Goal: Task Accomplishment & Management: Use online tool/utility

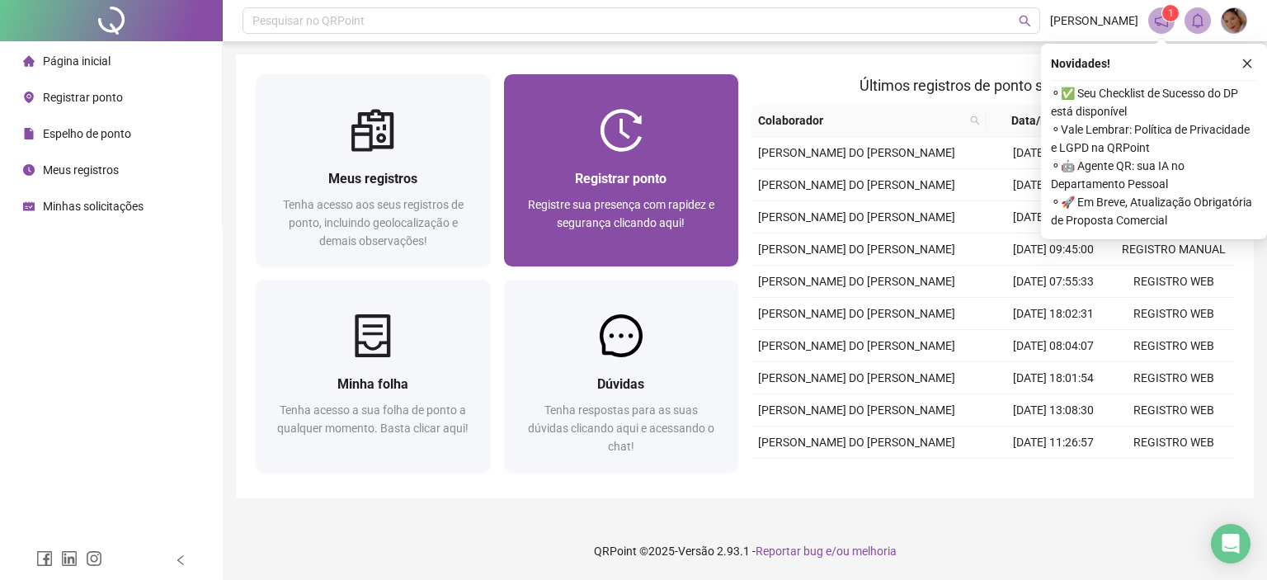
click at [590, 144] on div at bounding box center [621, 130] width 235 height 43
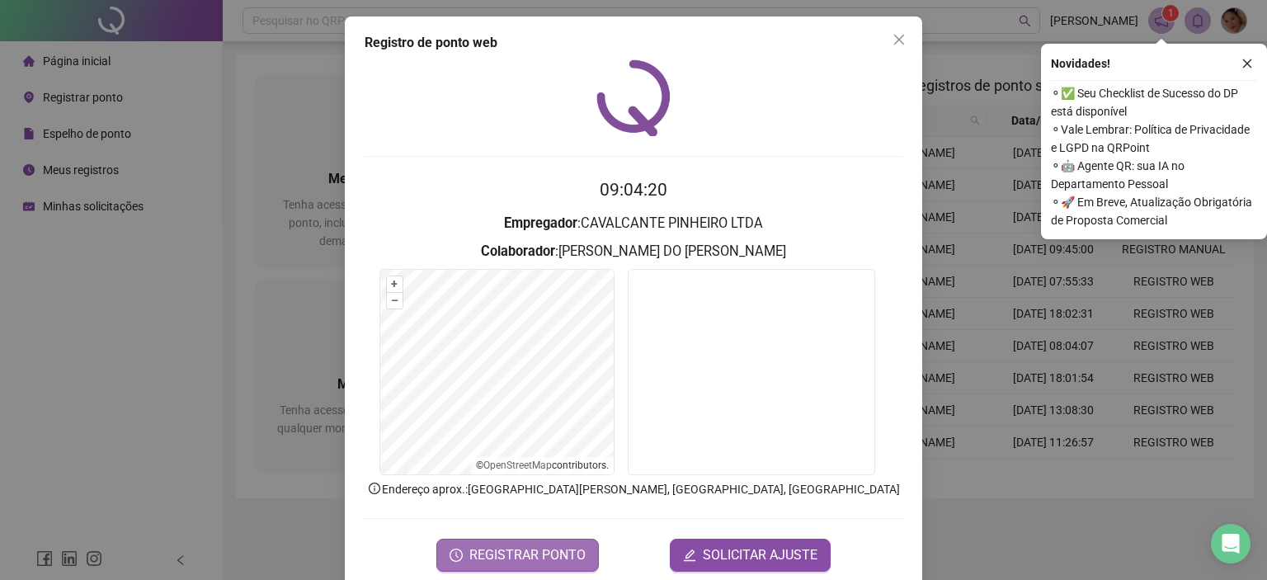
click at [534, 552] on span "REGISTRAR PONTO" at bounding box center [527, 555] width 116 height 20
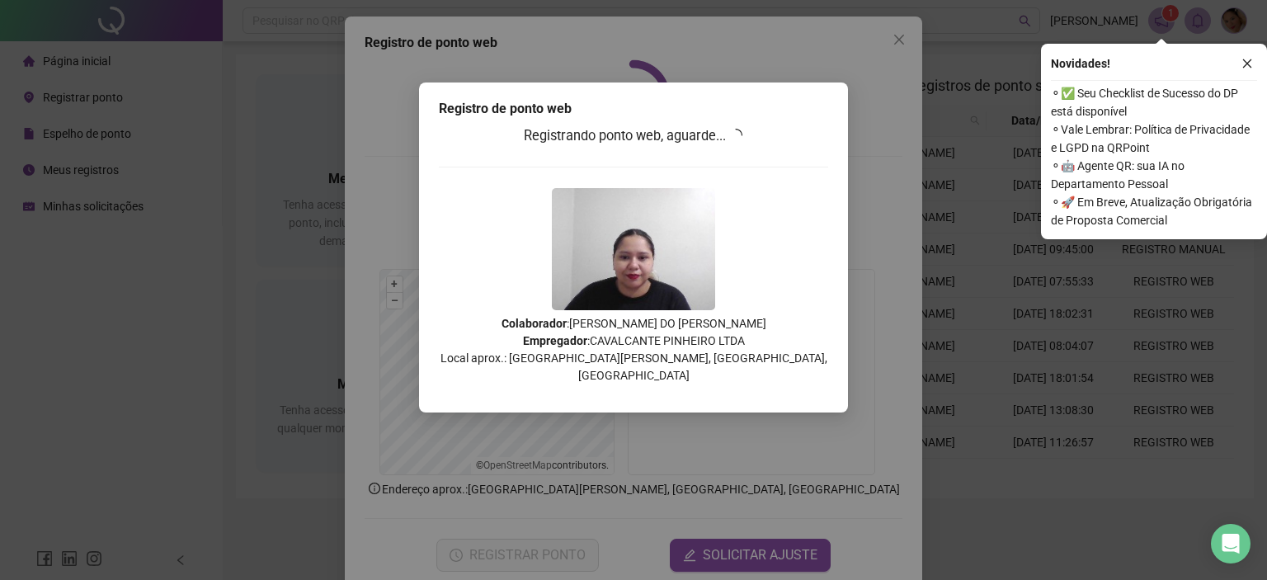
click at [887, 103] on div "Registro de ponto web Registrando ponto web, aguarde... Colaborador : [PERSON_N…" at bounding box center [633, 290] width 1267 height 580
drag, startPoint x: 552, startPoint y: 133, endPoint x: 697, endPoint y: 146, distance: 145.7
click at [694, 146] on h3 "Registrando ponto web, aguarde..." at bounding box center [633, 135] width 389 height 21
click at [717, 146] on h3 "Registrando ponto web, aguarde..." at bounding box center [633, 135] width 389 height 21
click at [744, 134] on icon "loading" at bounding box center [736, 135] width 15 height 15
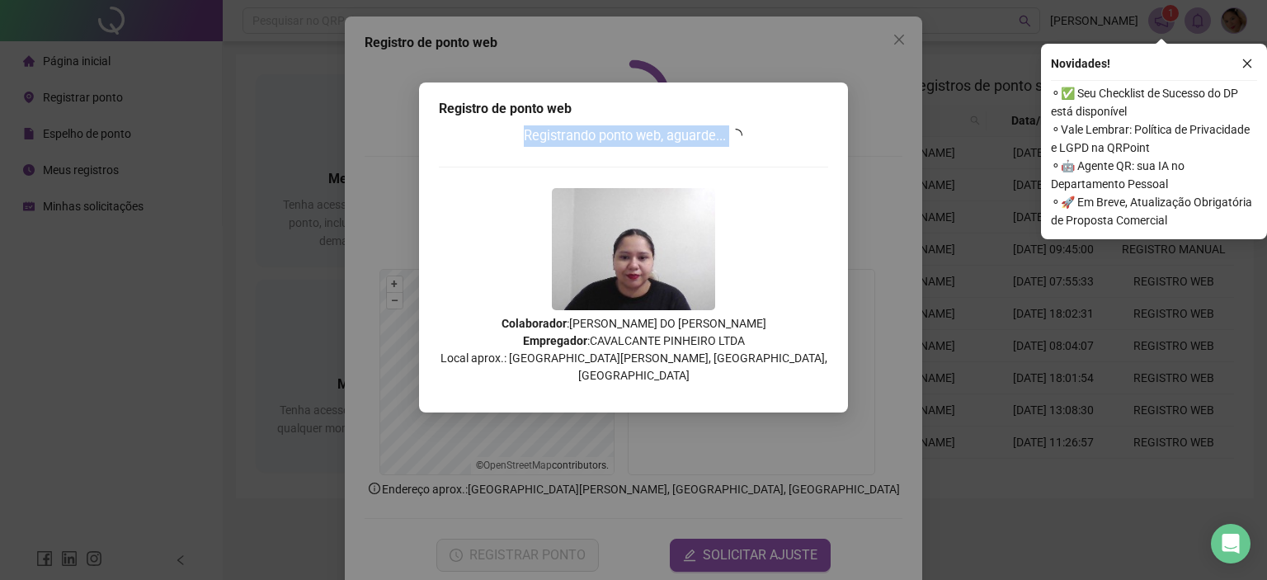
drag, startPoint x: 519, startPoint y: 138, endPoint x: 752, endPoint y: 144, distance: 233.5
click at [752, 144] on h3 "Registrando ponto web, aguarde..." at bounding box center [633, 135] width 389 height 21
click at [821, 115] on div "Registro de ponto web" at bounding box center [633, 109] width 389 height 20
click at [910, 80] on div "Registro de ponto web Registrando ponto web, aguarde... Colaborador : [PERSON_N…" at bounding box center [633, 290] width 1267 height 580
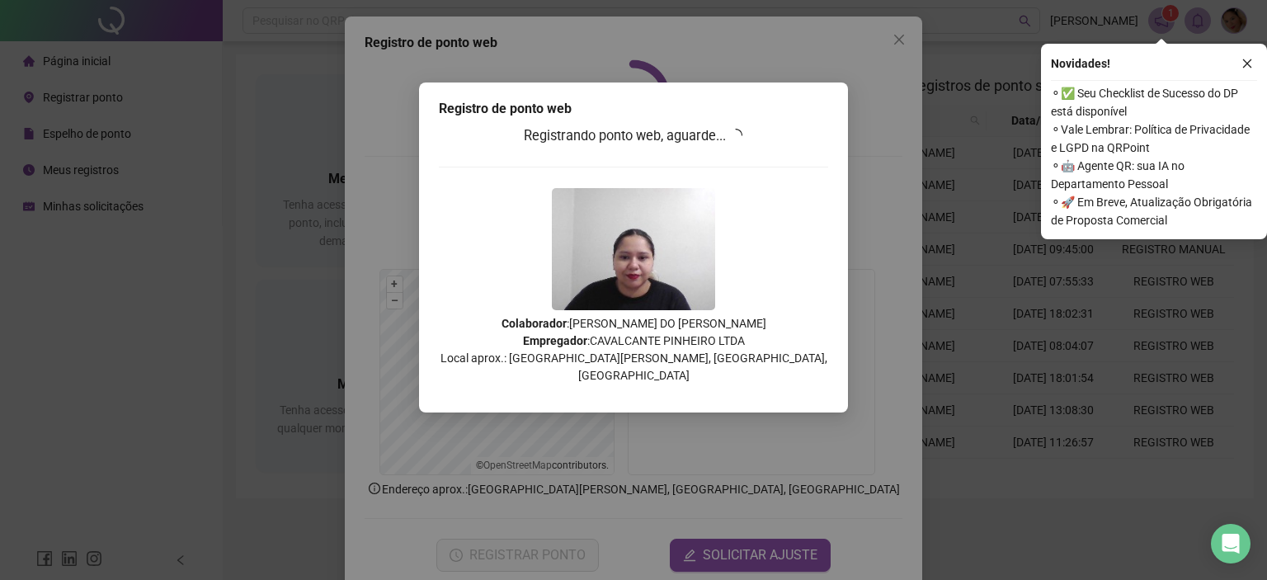
click at [869, 16] on div "Registro de ponto web Registrando ponto web, aguarde... Colaborador : [PERSON_N…" at bounding box center [633, 290] width 1267 height 580
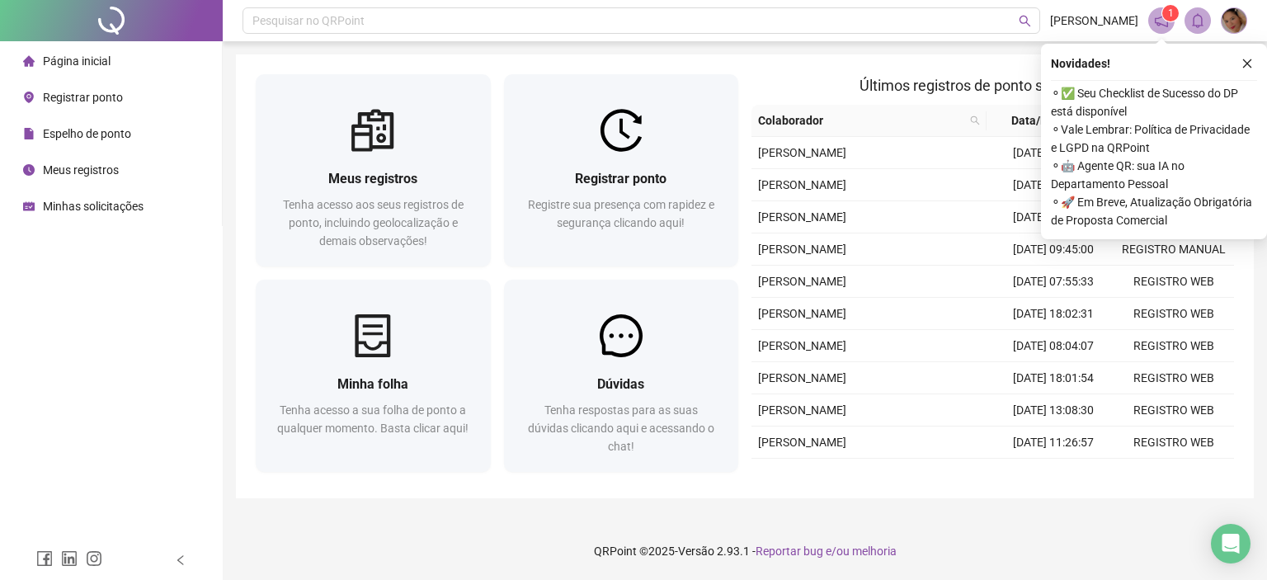
click at [95, 129] on span "Espelho de ponto" at bounding box center [87, 133] width 88 height 13
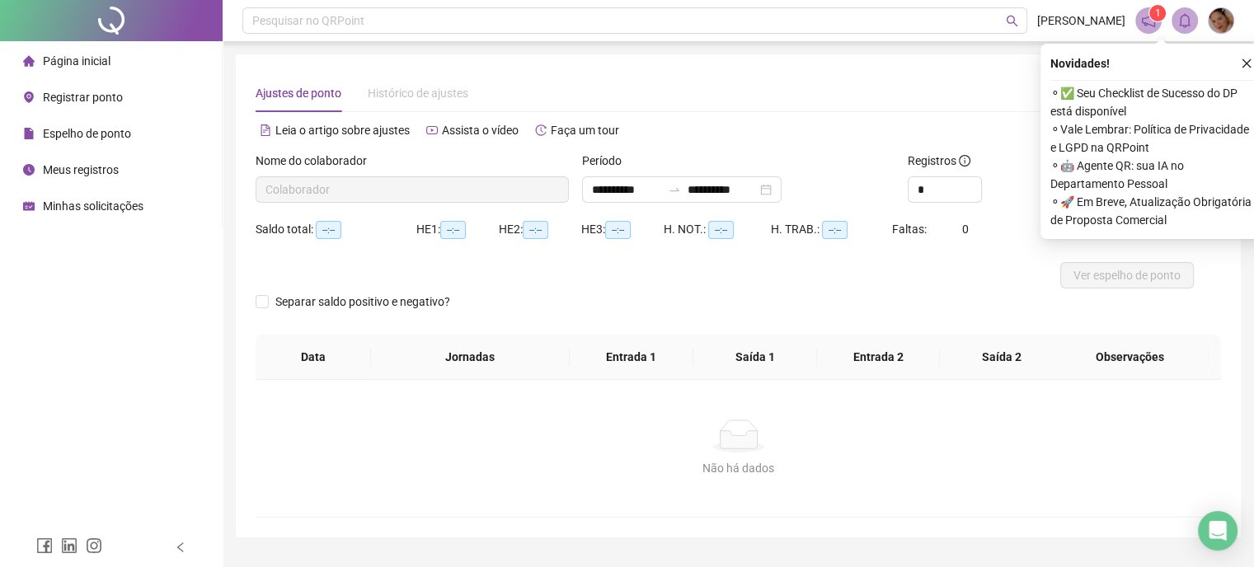
type input "**********"
click at [782, 187] on div "**********" at bounding box center [682, 189] width 200 height 26
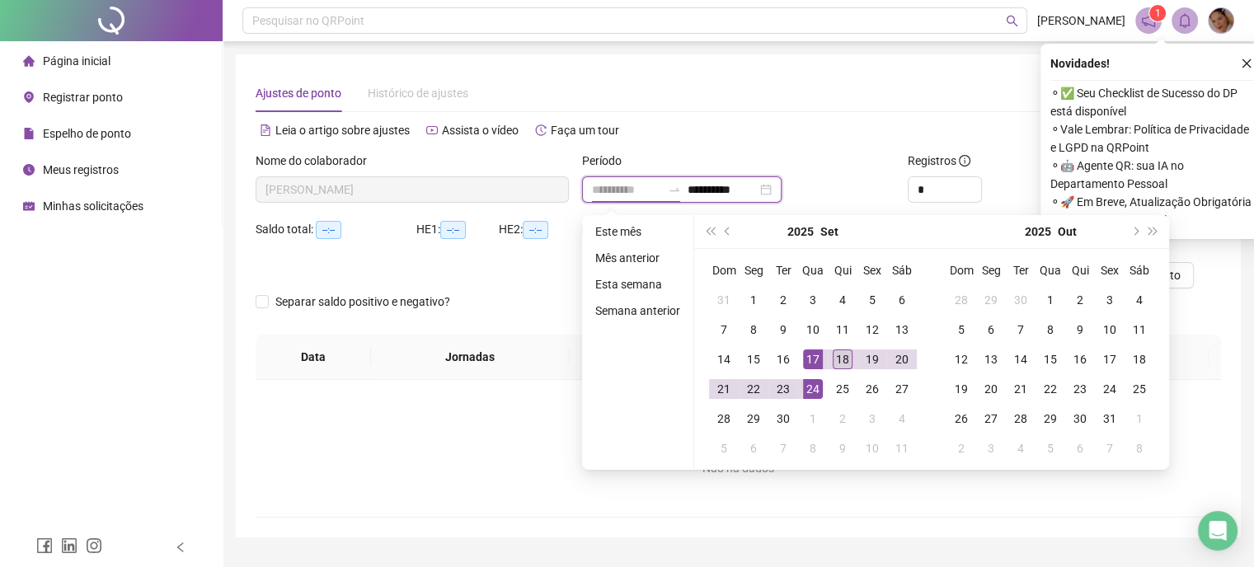
type input "**********"
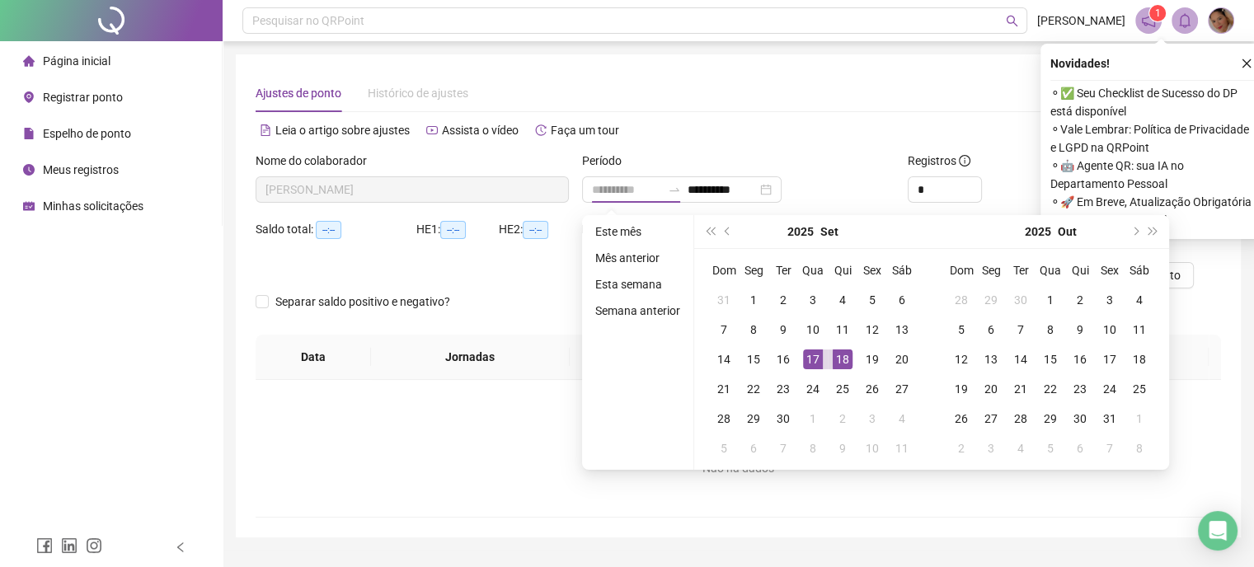
click at [837, 359] on div "18" at bounding box center [843, 360] width 20 height 20
type input "**********"
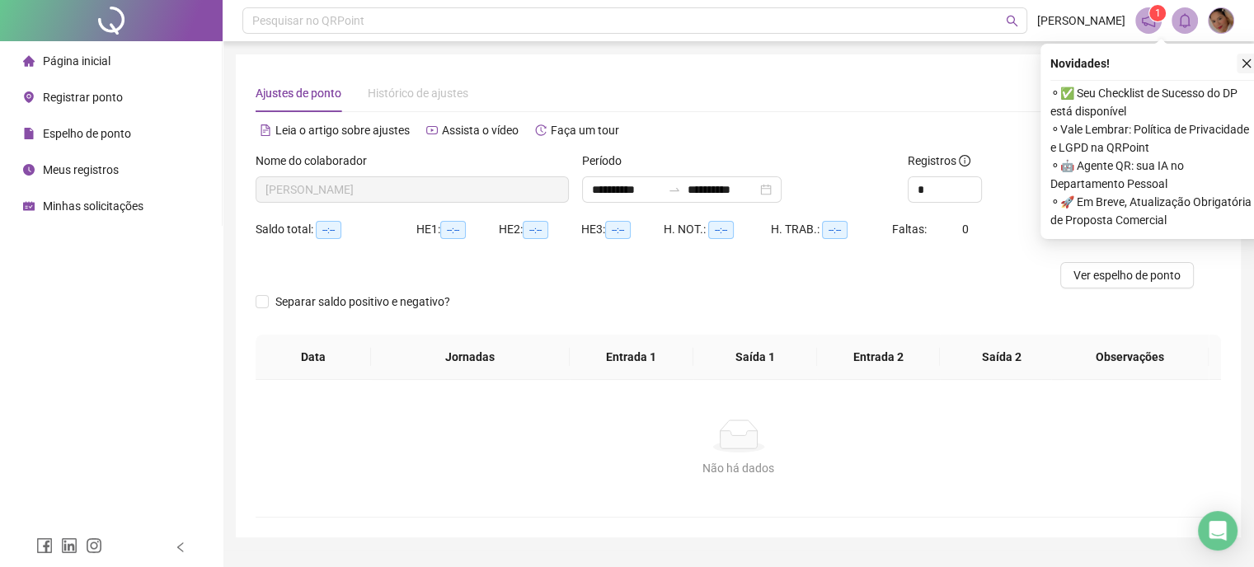
click at [1245, 68] on icon "close" at bounding box center [1247, 64] width 12 height 12
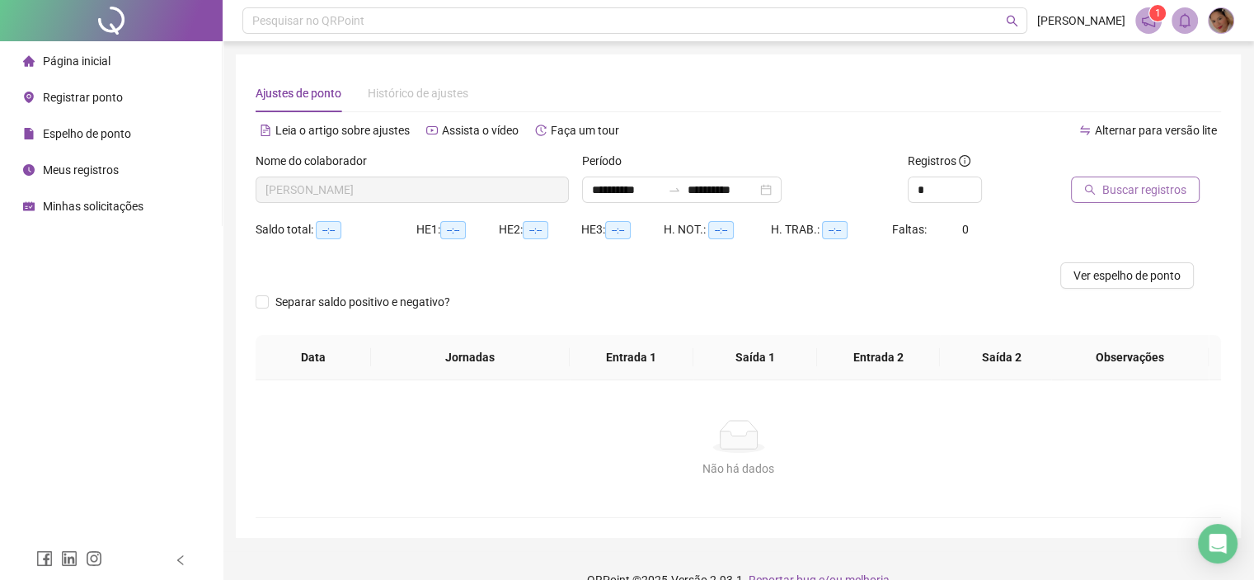
click at [1170, 193] on span "Buscar registros" at bounding box center [1145, 190] width 84 height 18
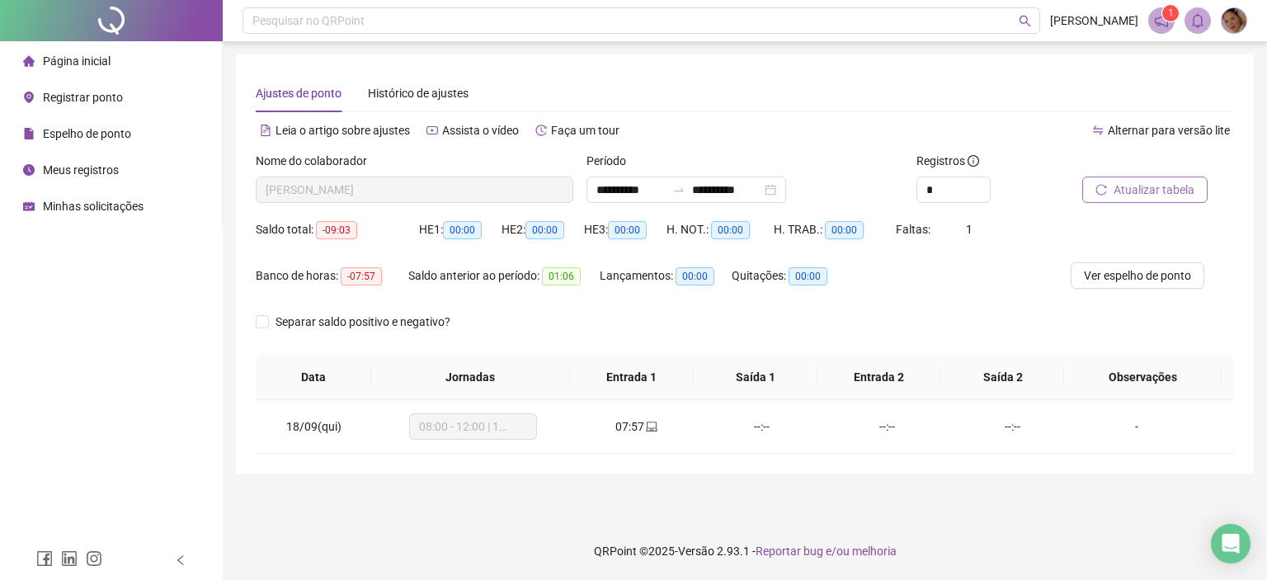
click at [96, 92] on span "Registrar ponto" at bounding box center [83, 97] width 80 height 13
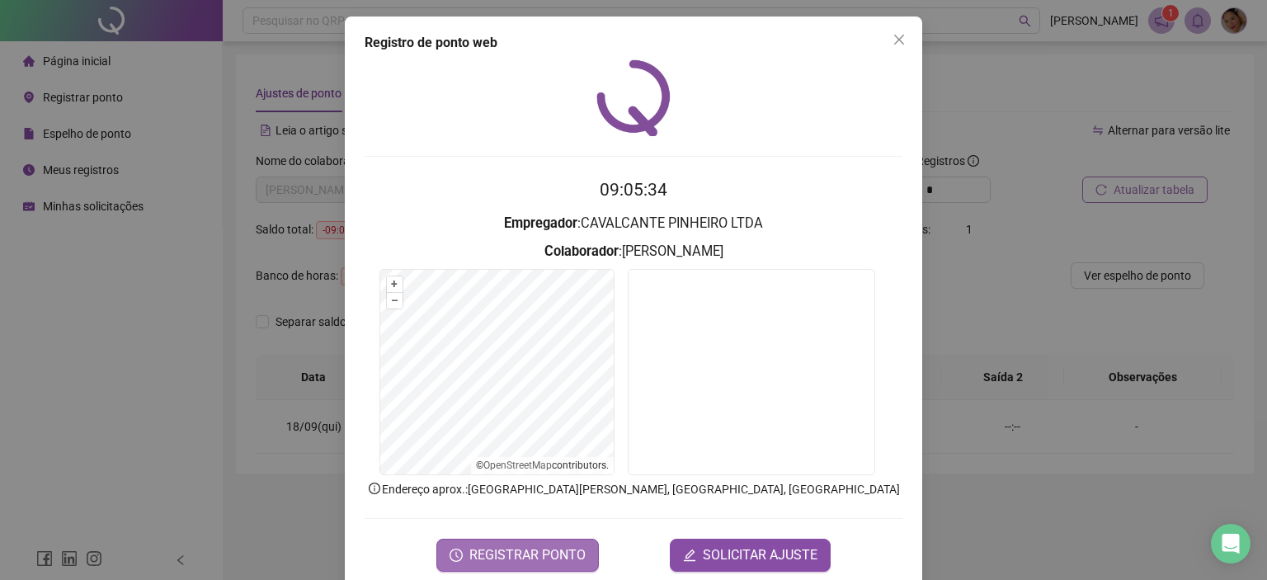
click at [534, 549] on span "REGISTRAR PONTO" at bounding box center [527, 555] width 116 height 20
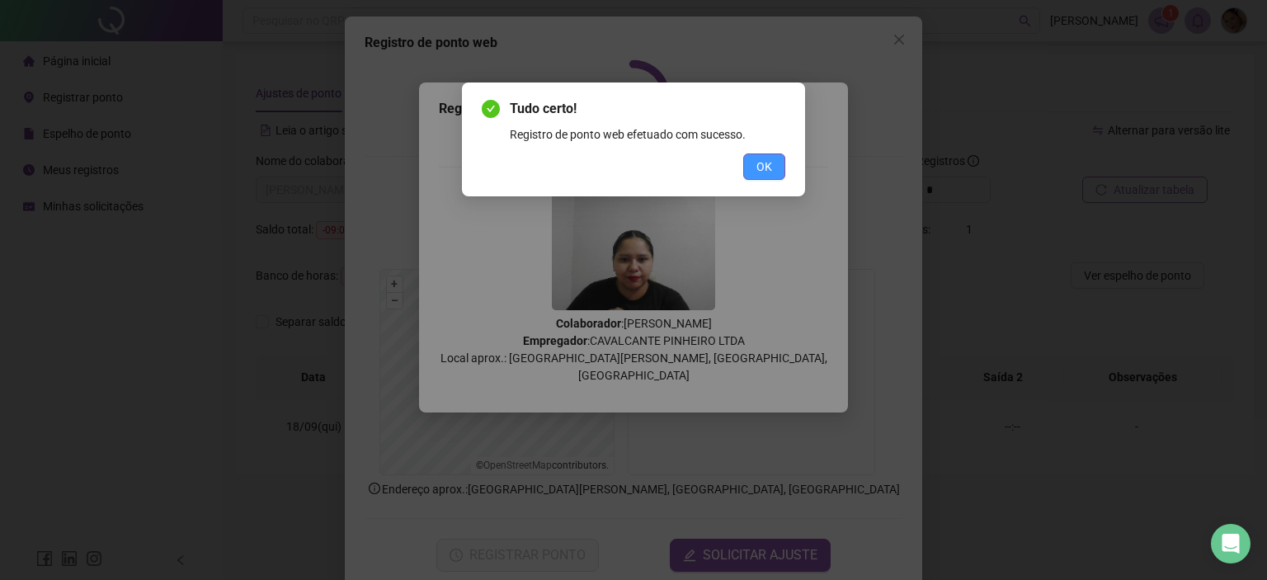
click at [772, 158] on button "OK" at bounding box center [764, 166] width 42 height 26
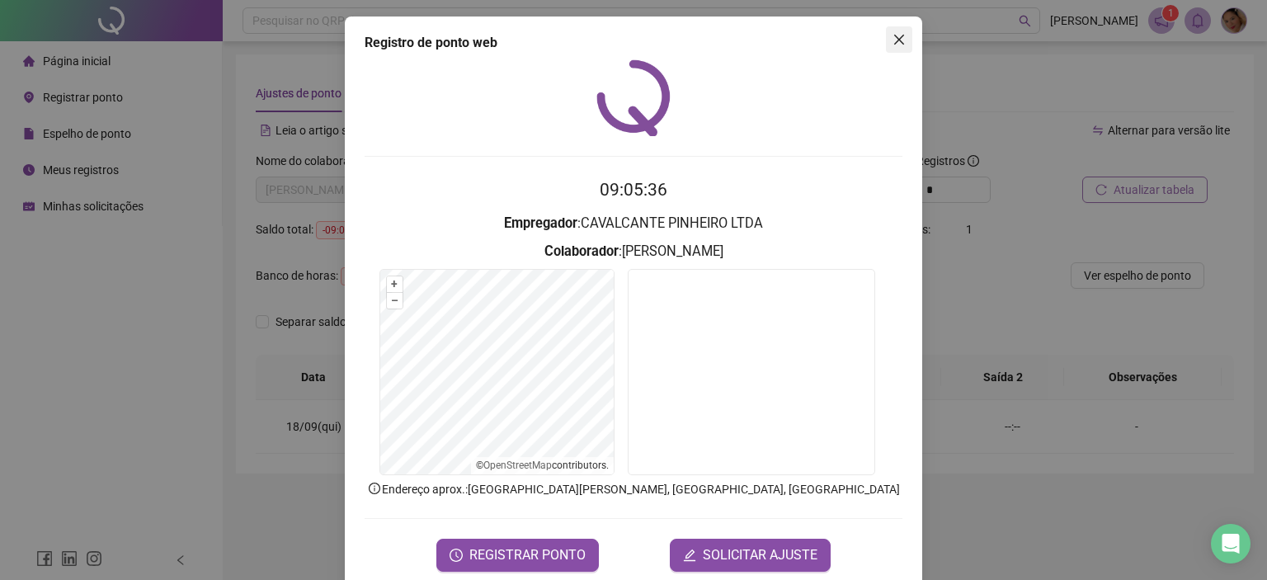
click at [897, 30] on button "Close" at bounding box center [899, 39] width 26 height 26
